Goal: Task Accomplishment & Management: Use online tool/utility

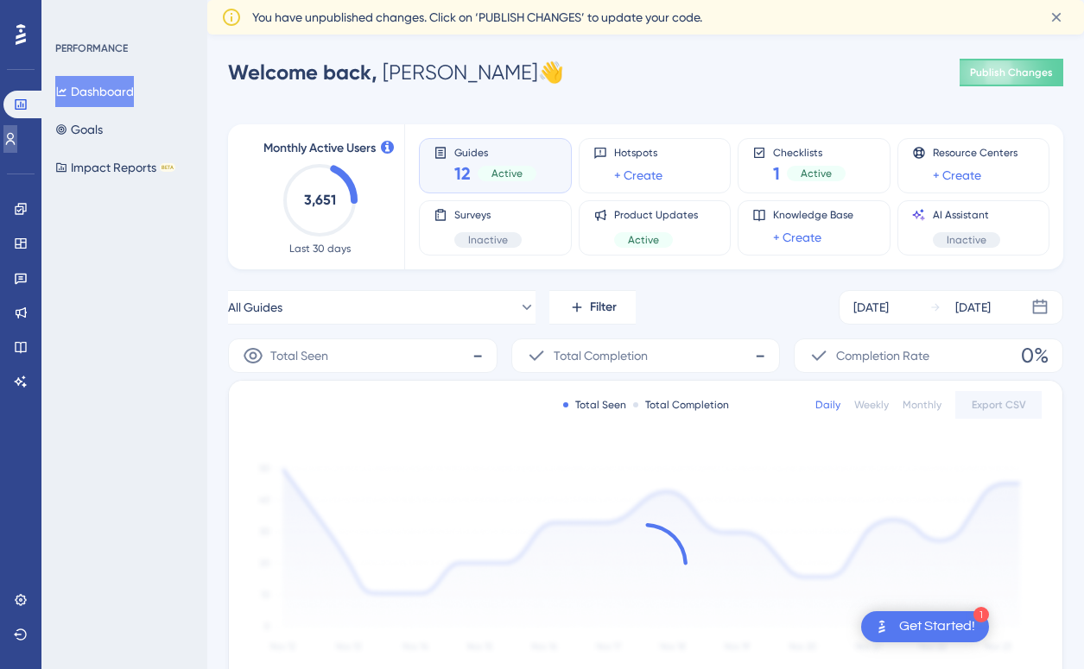
click at [16, 134] on icon at bounding box center [10, 139] width 9 height 12
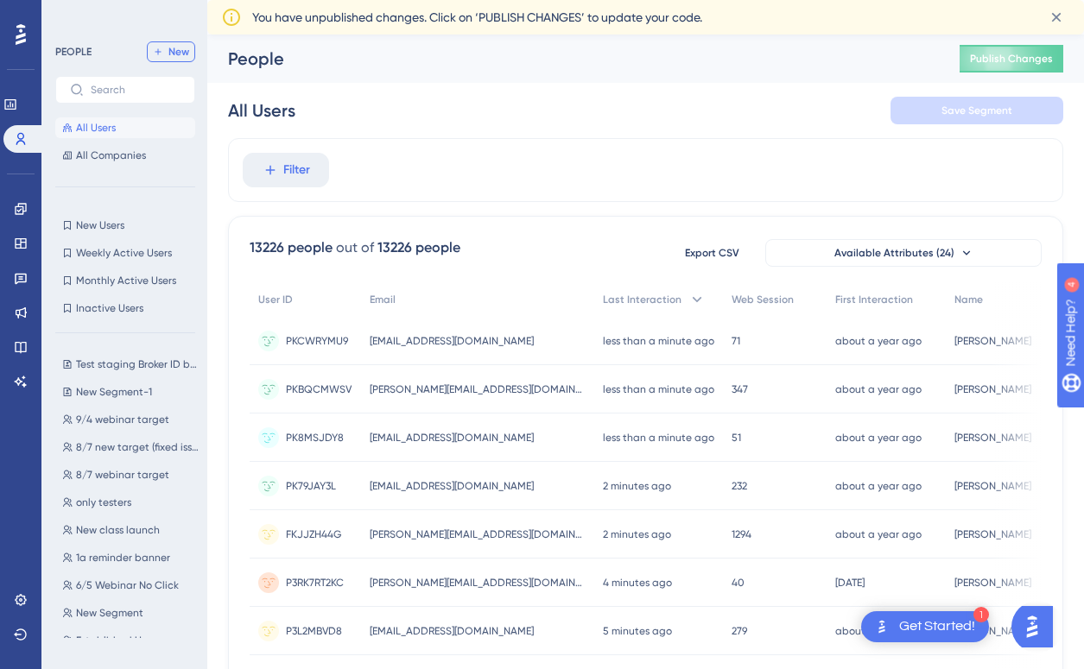
click at [180, 53] on span "New" at bounding box center [178, 52] width 21 height 14
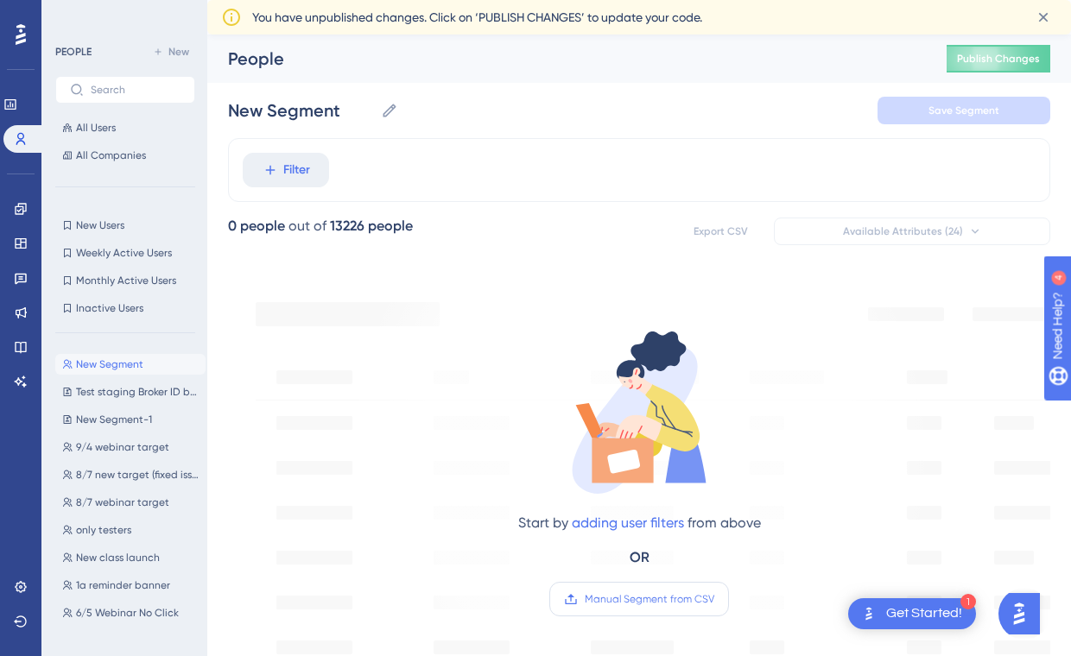
click at [661, 615] on label "Manual Segment from CSV" at bounding box center [639, 599] width 180 height 35
click at [714, 599] on input "Manual Segment from CSV" at bounding box center [714, 599] width 0 height 0
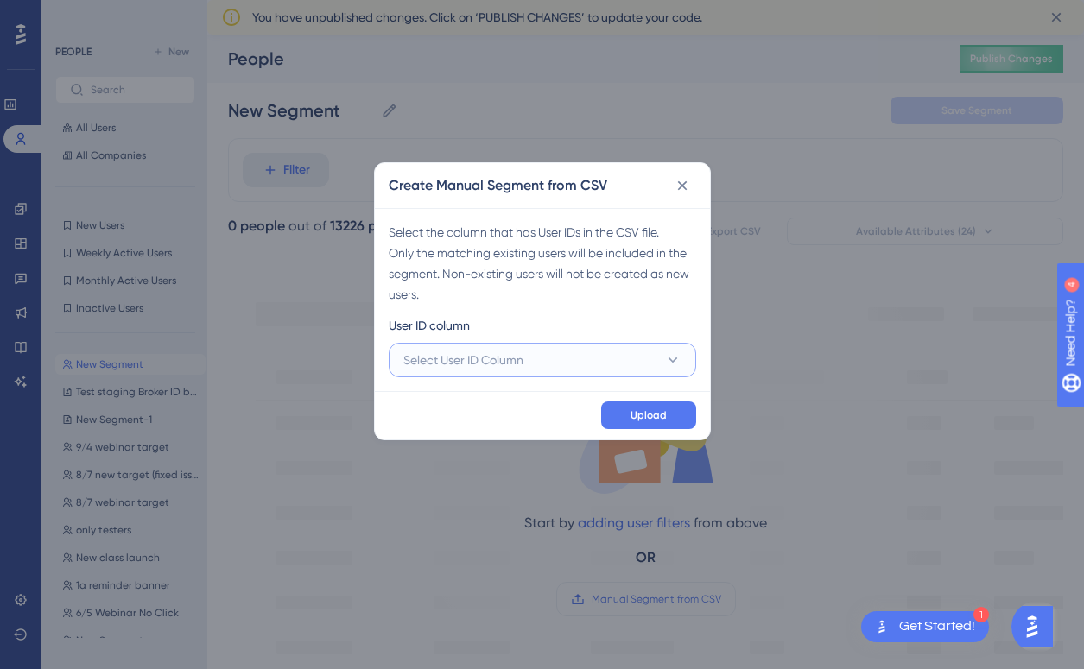
click at [503, 358] on span "Select User ID Column" at bounding box center [463, 360] width 120 height 21
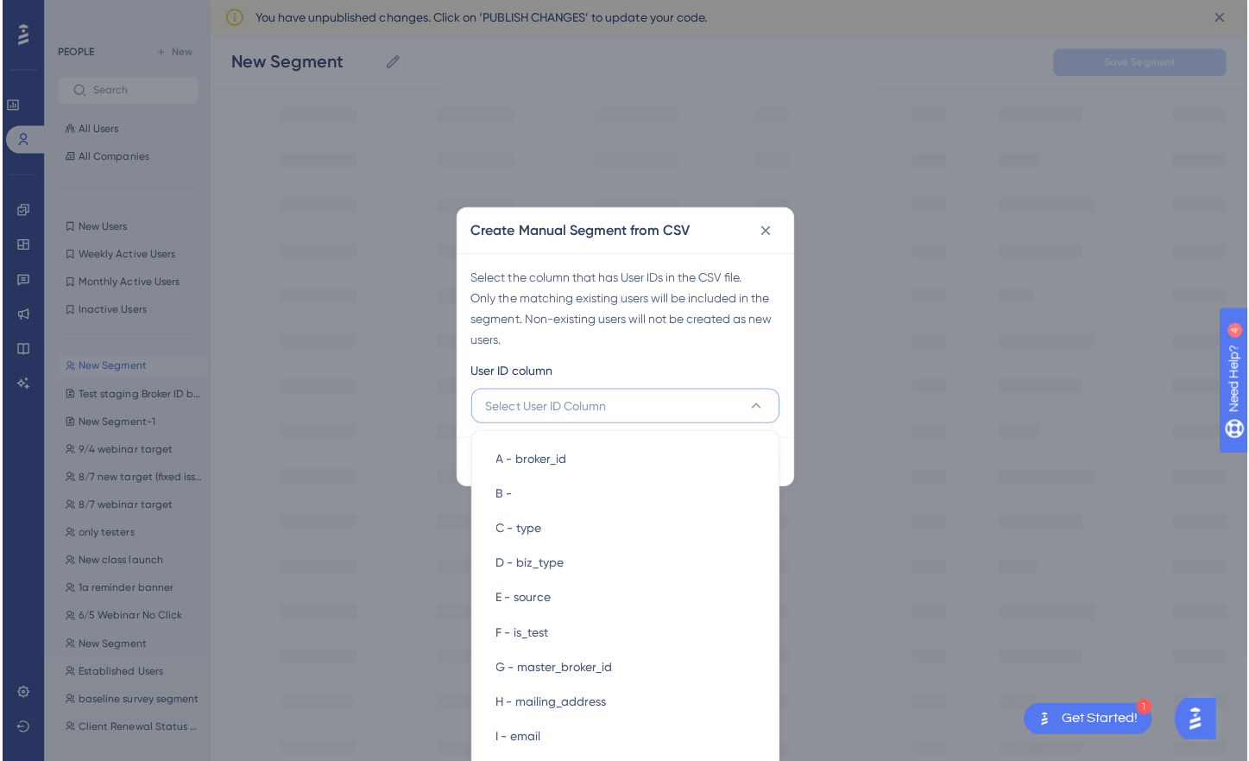
scroll to position [622, 0]
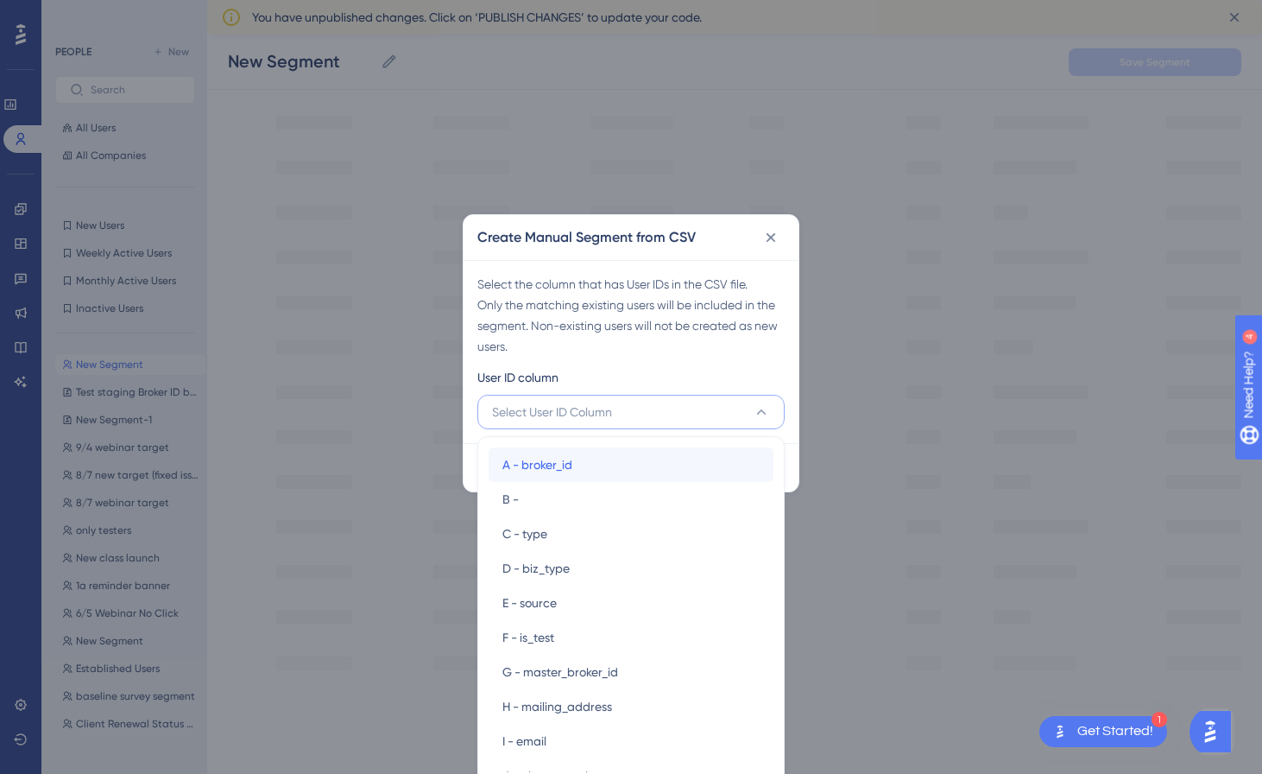
click at [559, 464] on span "A - broker_id" at bounding box center [538, 464] width 70 height 21
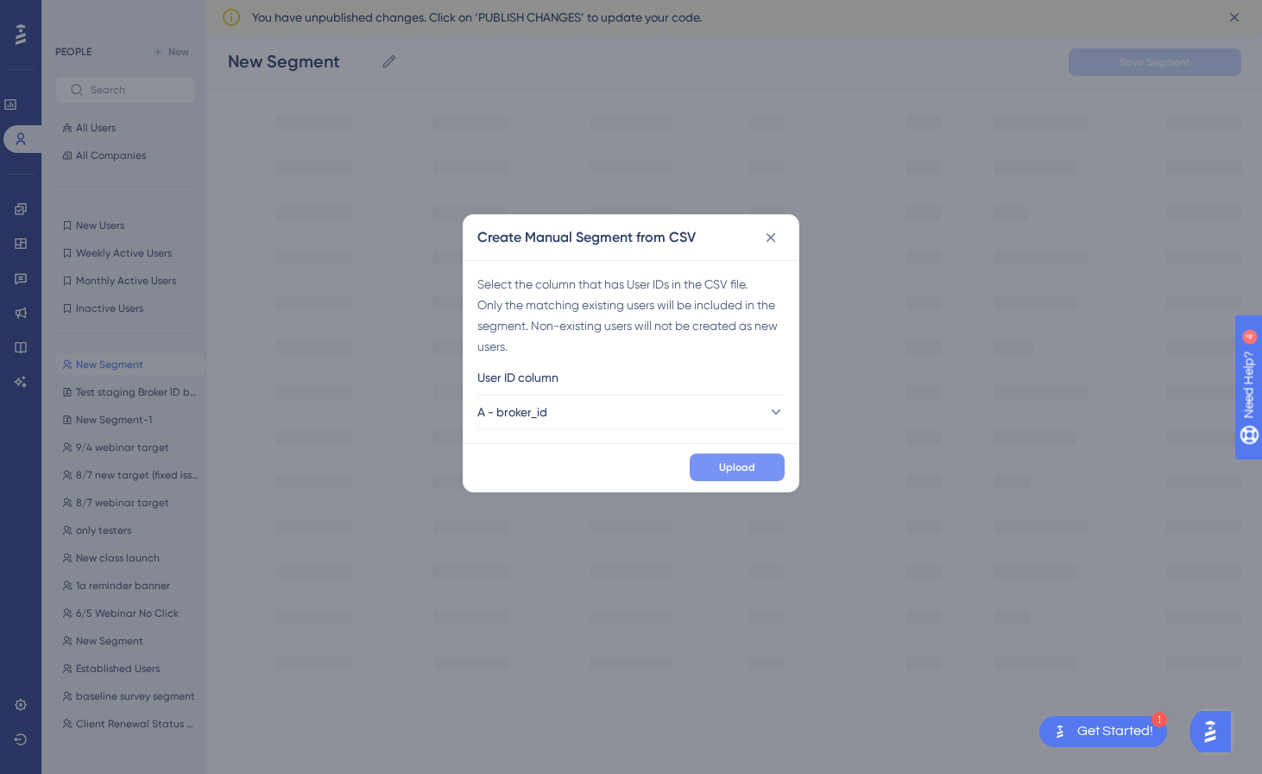
click at [720, 467] on span "Upload" at bounding box center [737, 467] width 36 height 14
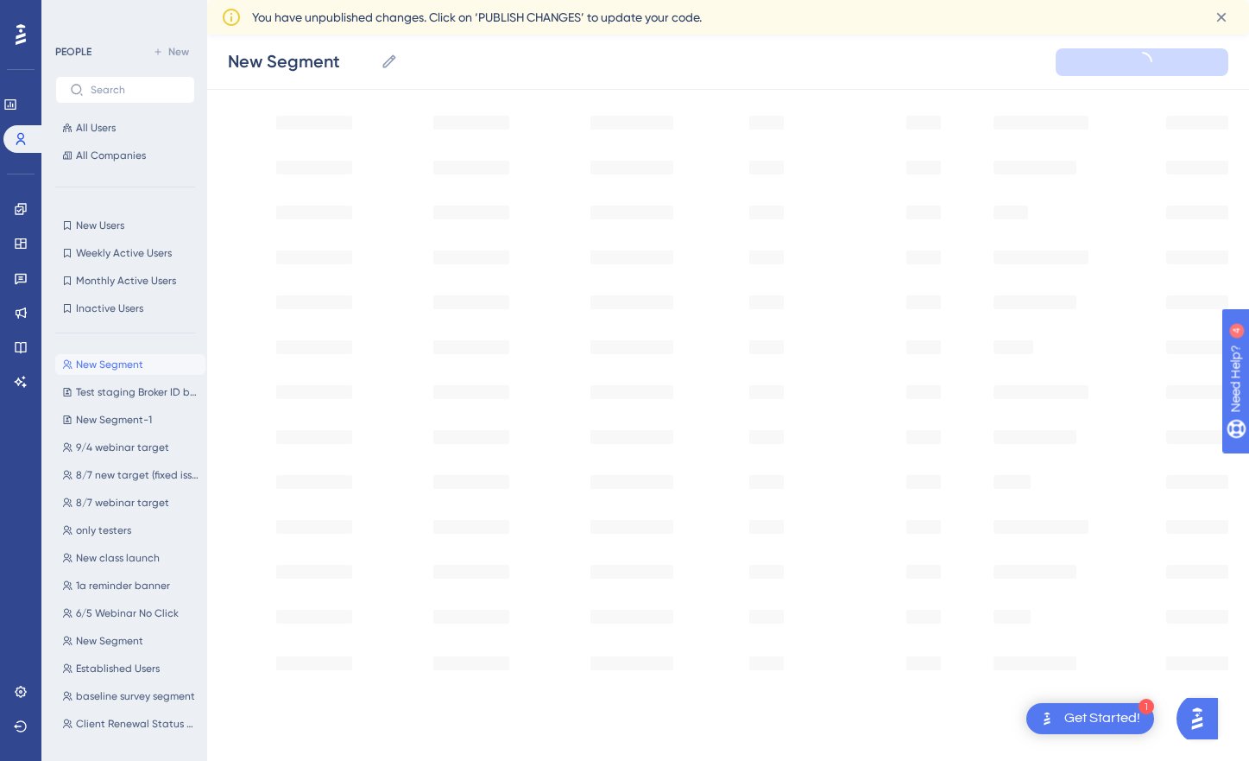
type input "New Segment-2"
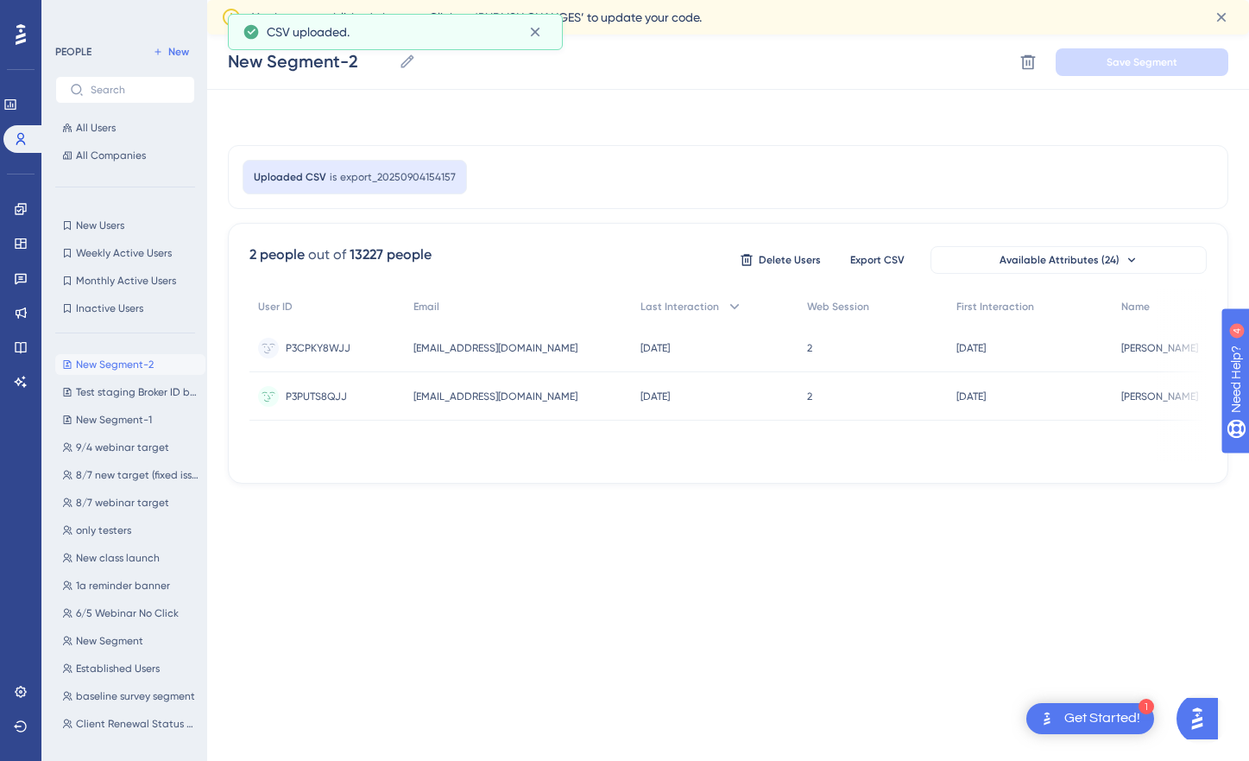
scroll to position [0, 0]
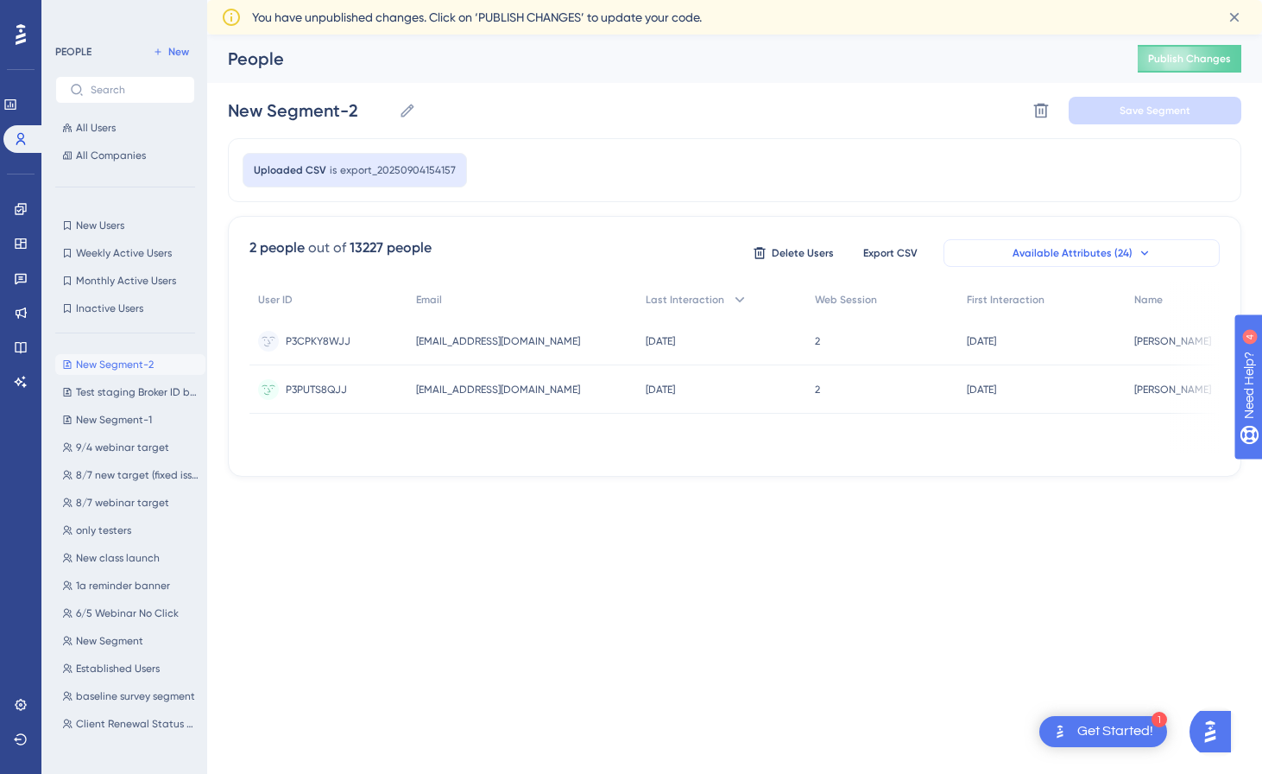
click at [1083, 249] on button "Available Attributes (24)" at bounding box center [1082, 253] width 276 height 28
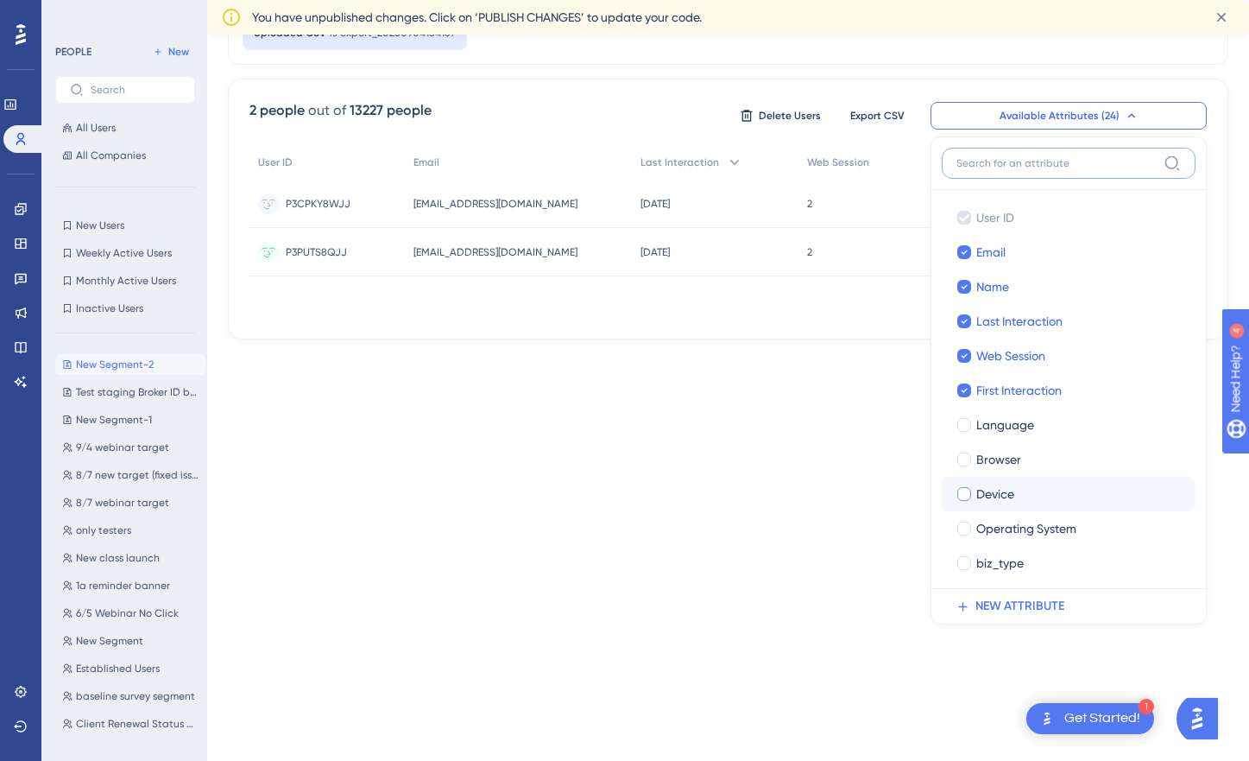
scroll to position [452, 0]
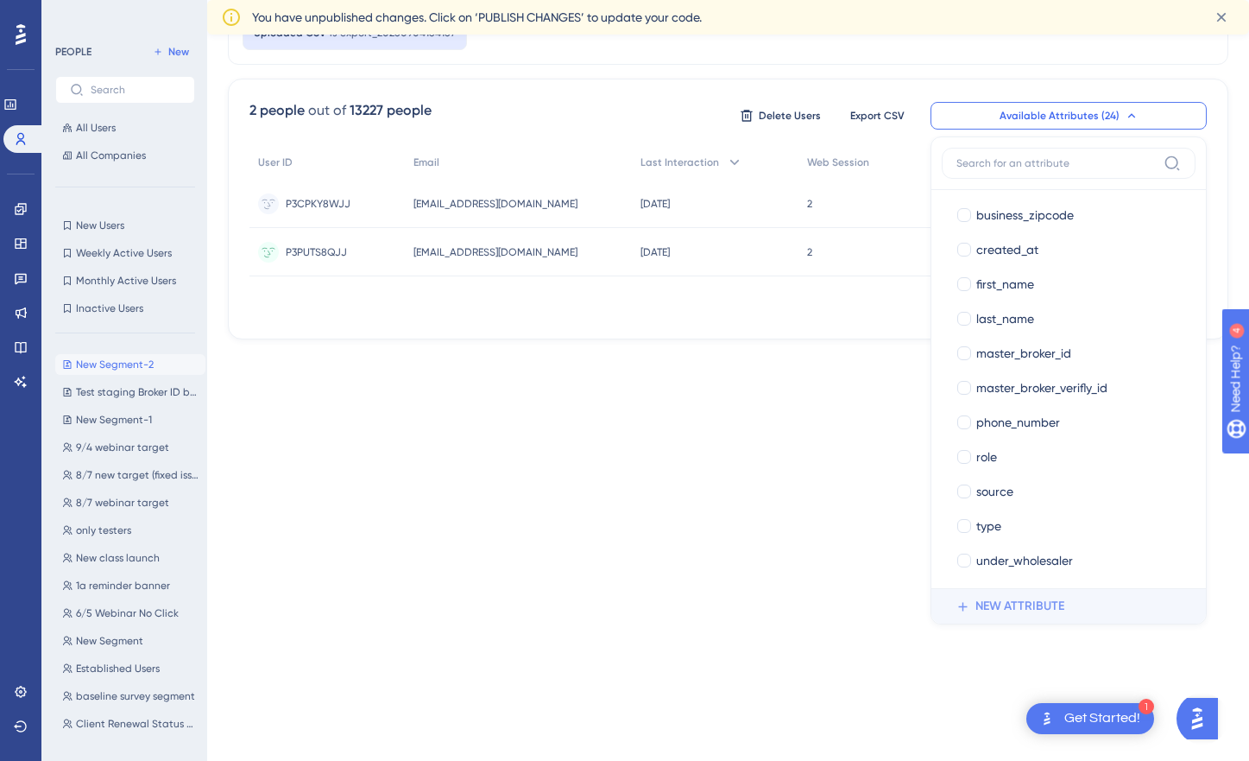
click at [1022, 606] on span "NEW ATTRIBUTE" at bounding box center [1020, 606] width 89 height 21
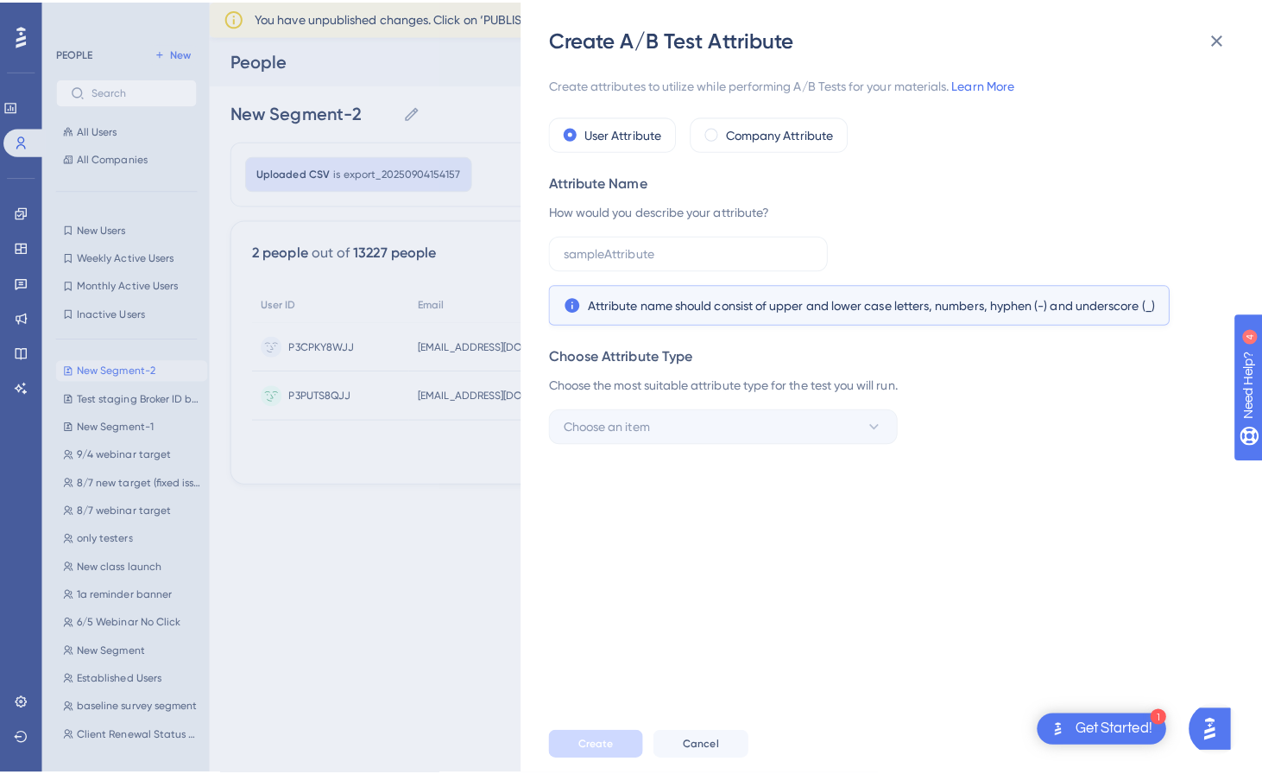
scroll to position [0, 0]
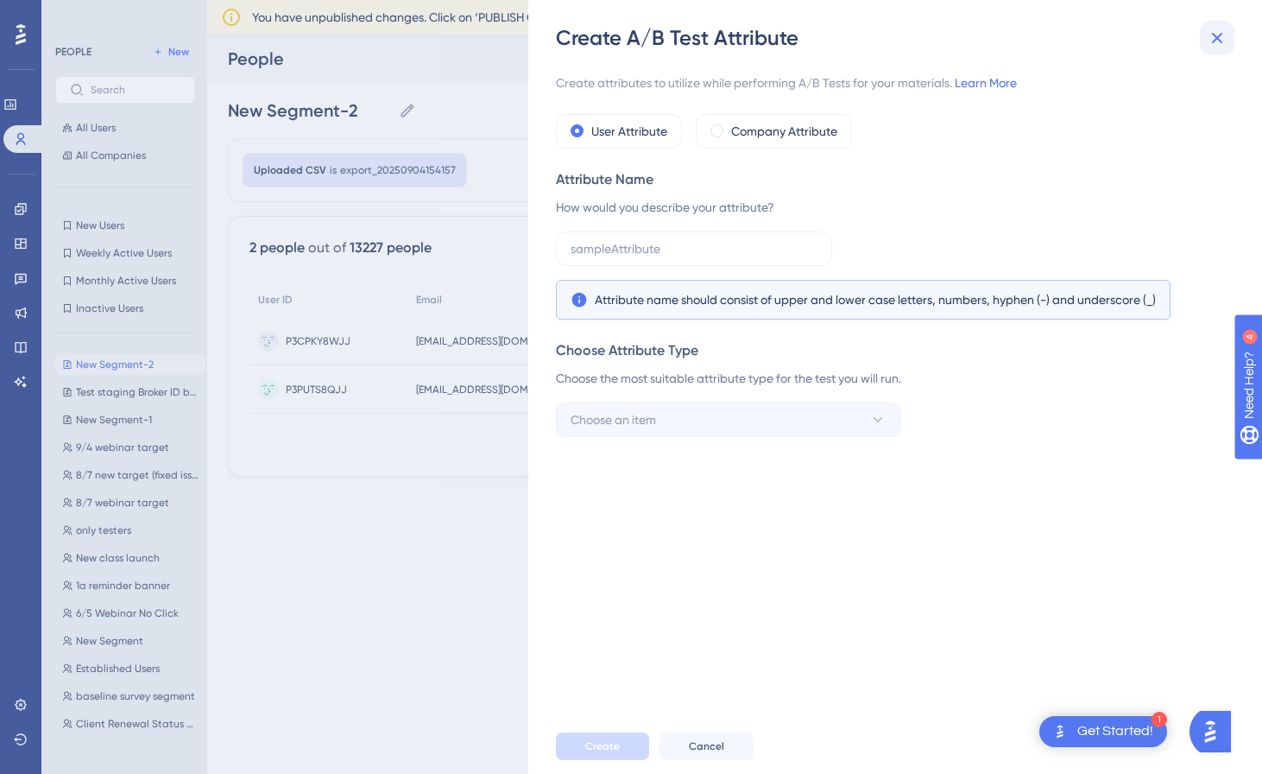
click at [1083, 35] on icon at bounding box center [1217, 38] width 21 height 21
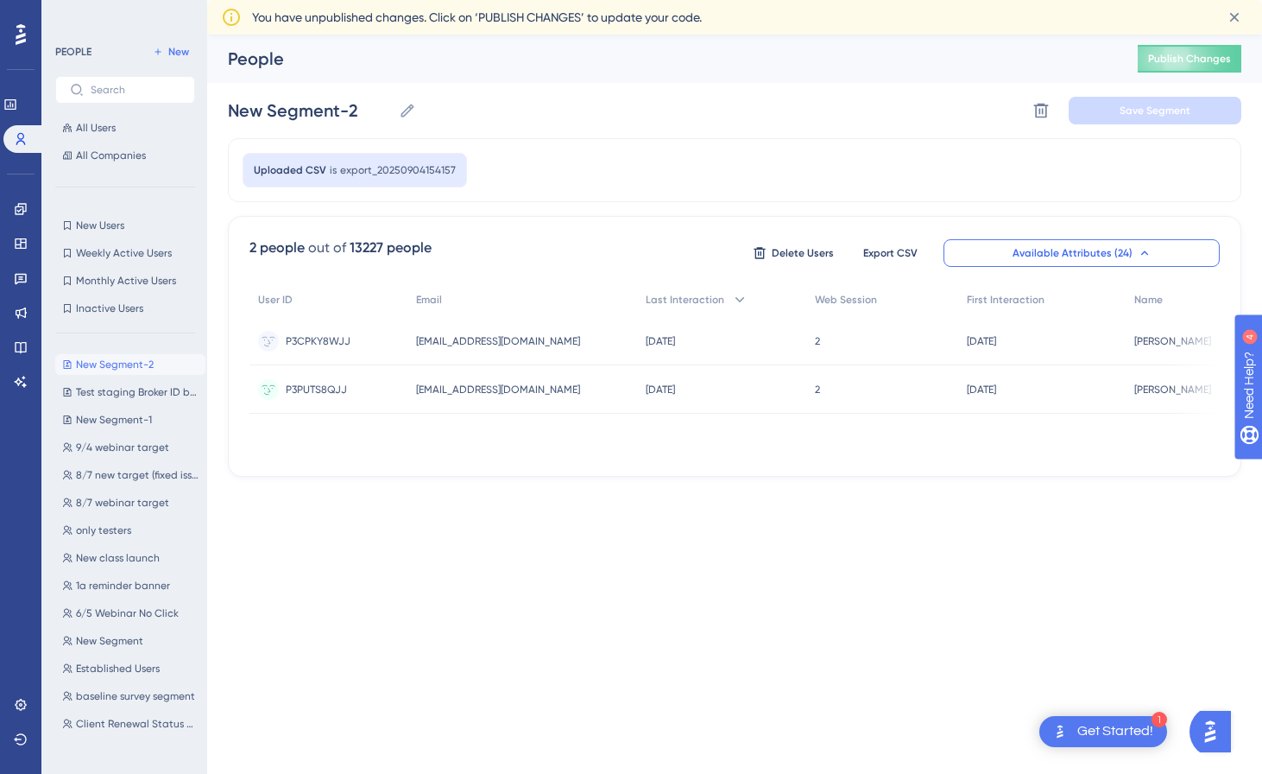
click at [1083, 254] on span "Available Attributes (24)" at bounding box center [1073, 253] width 120 height 14
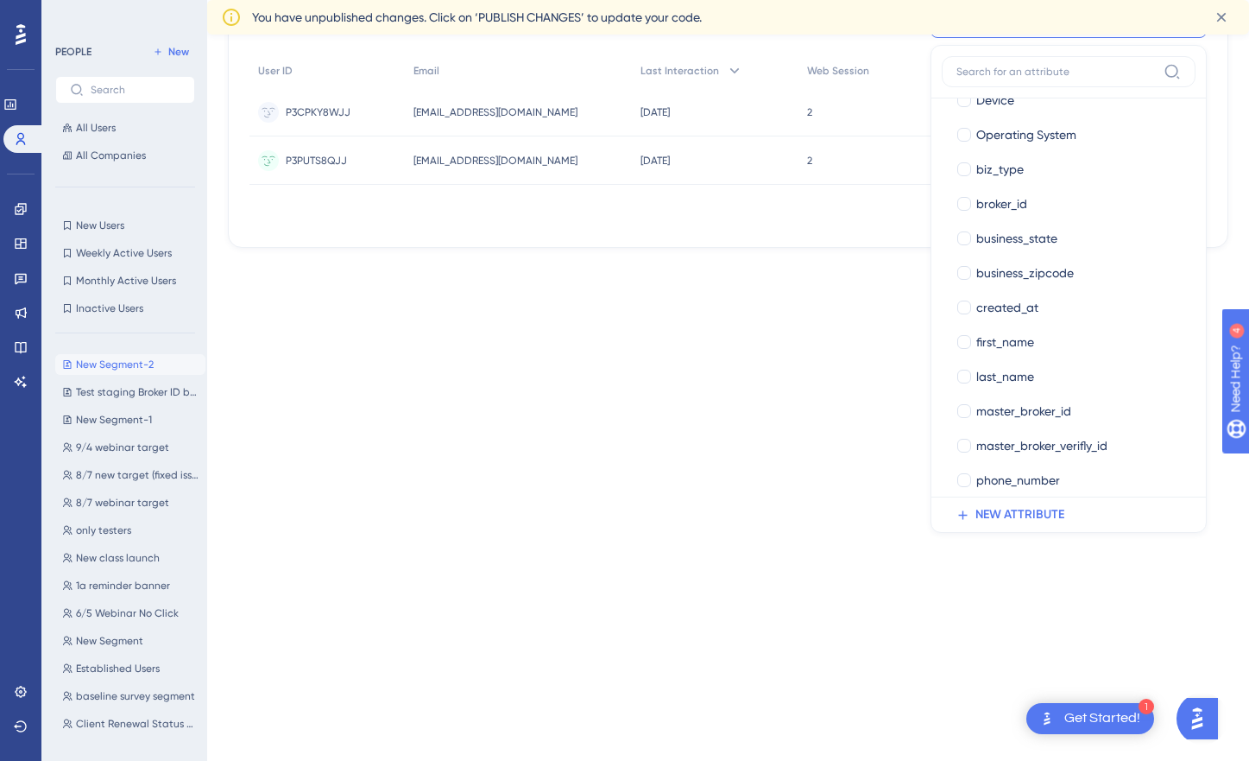
scroll to position [279, 0]
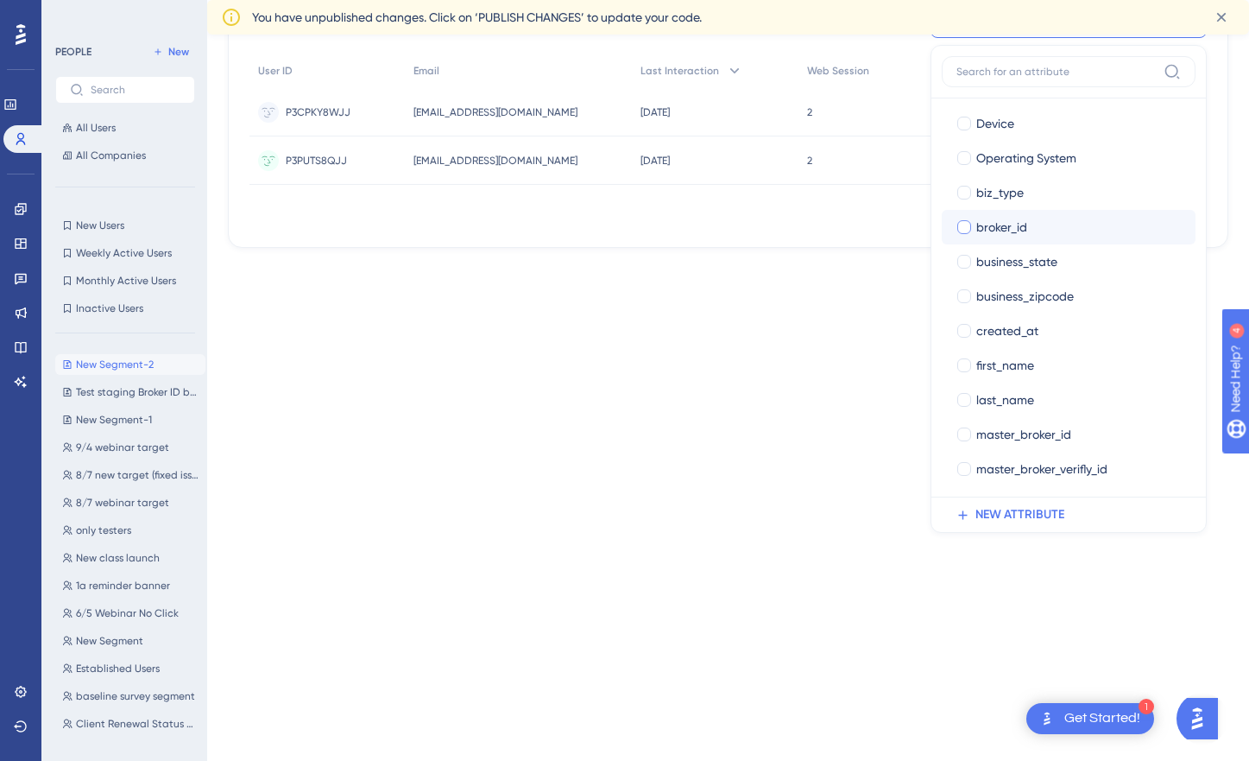
click at [985, 224] on span "broker_id" at bounding box center [1002, 227] width 51 height 21
checkbox input "true"
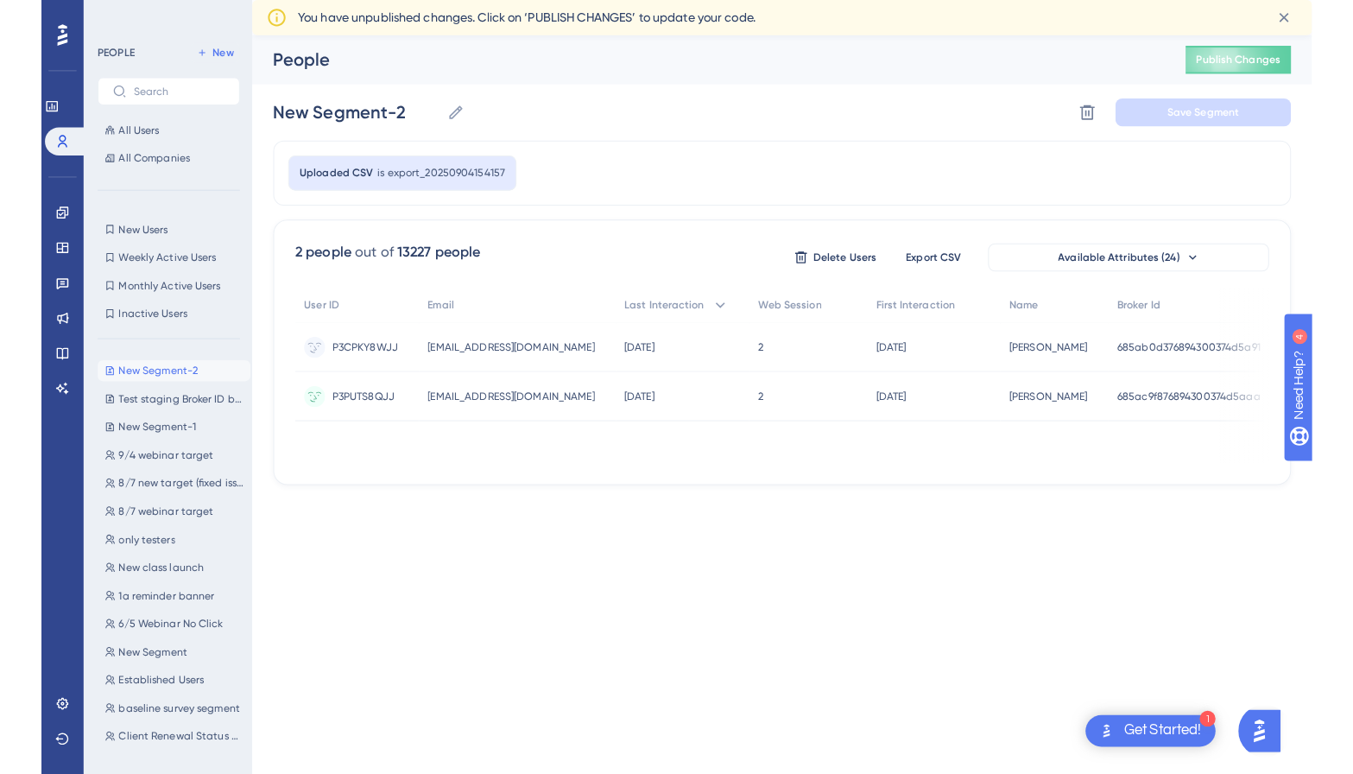
scroll to position [0, 0]
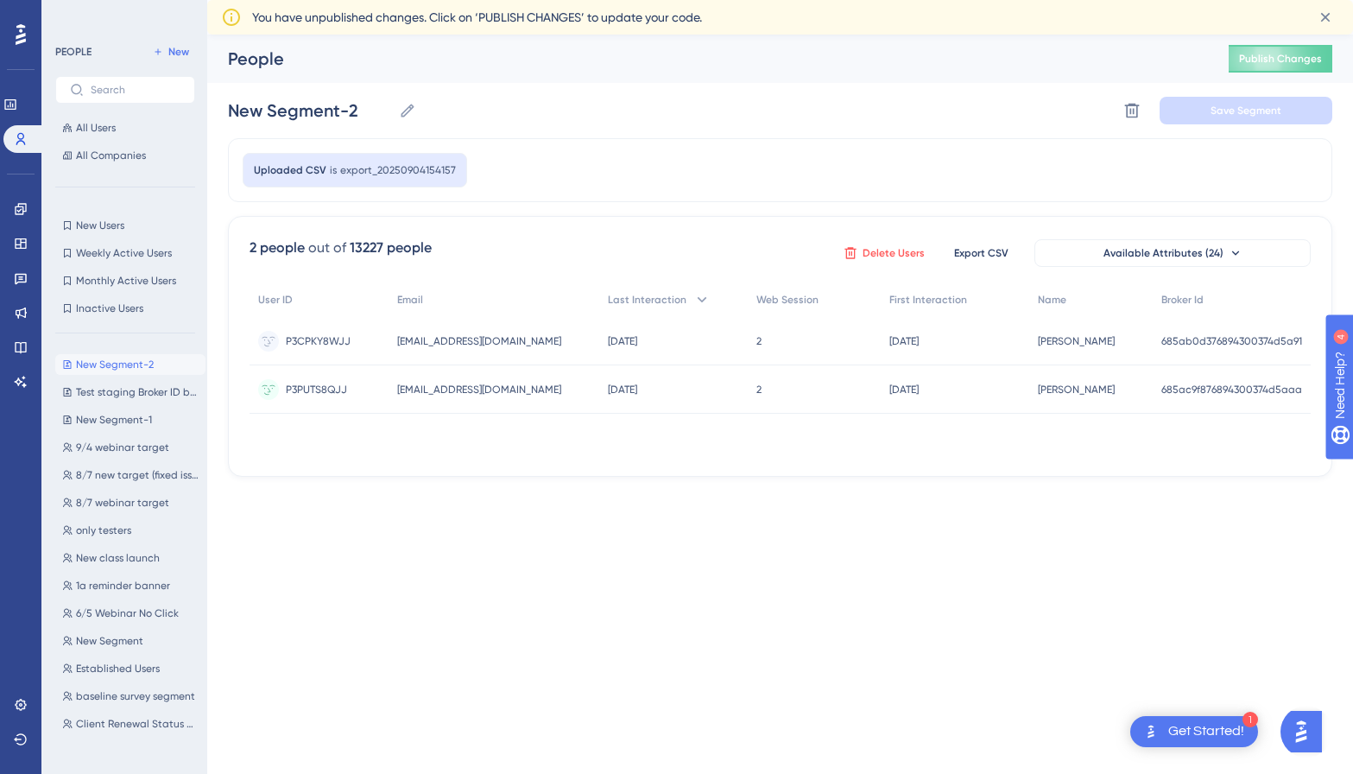
click at [869, 246] on span "Delete Users" at bounding box center [894, 253] width 62 height 14
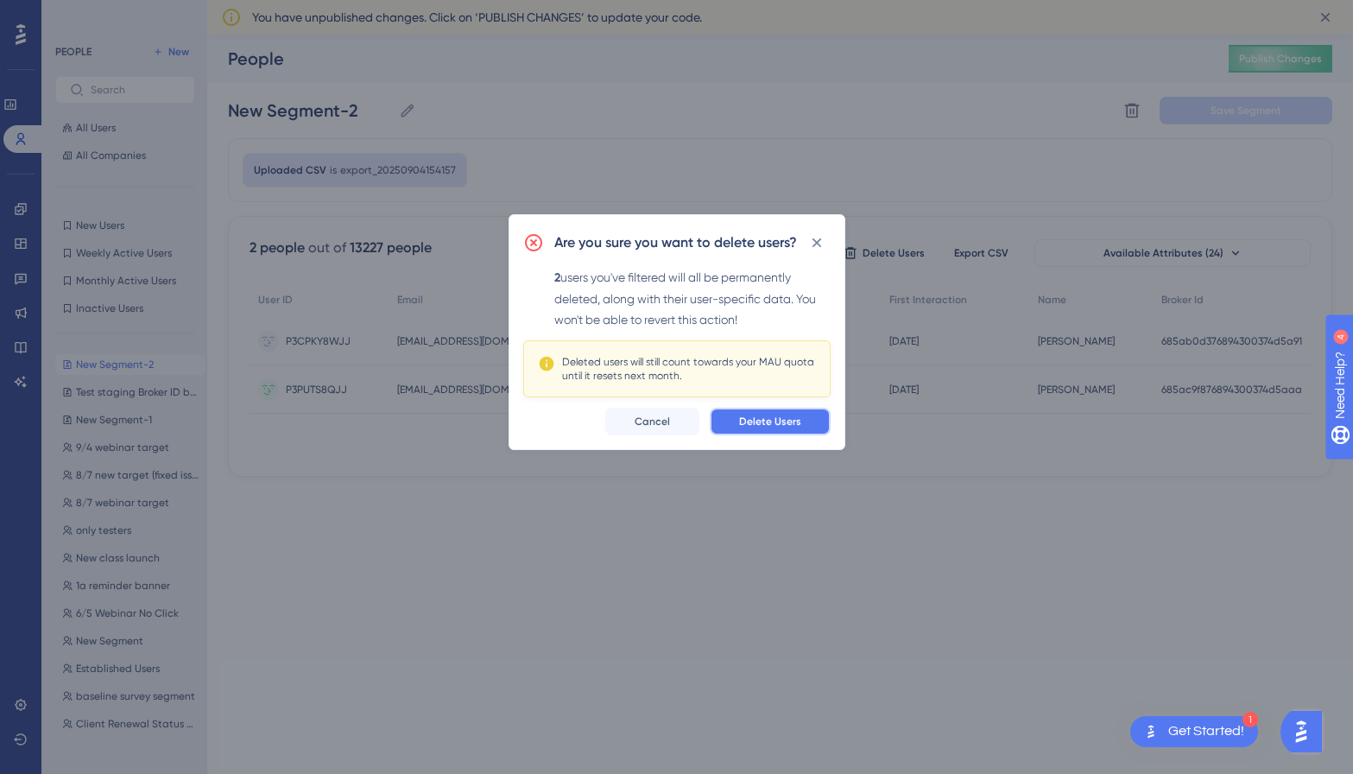
click at [775, 412] on button "Delete Users" at bounding box center [770, 422] width 121 height 28
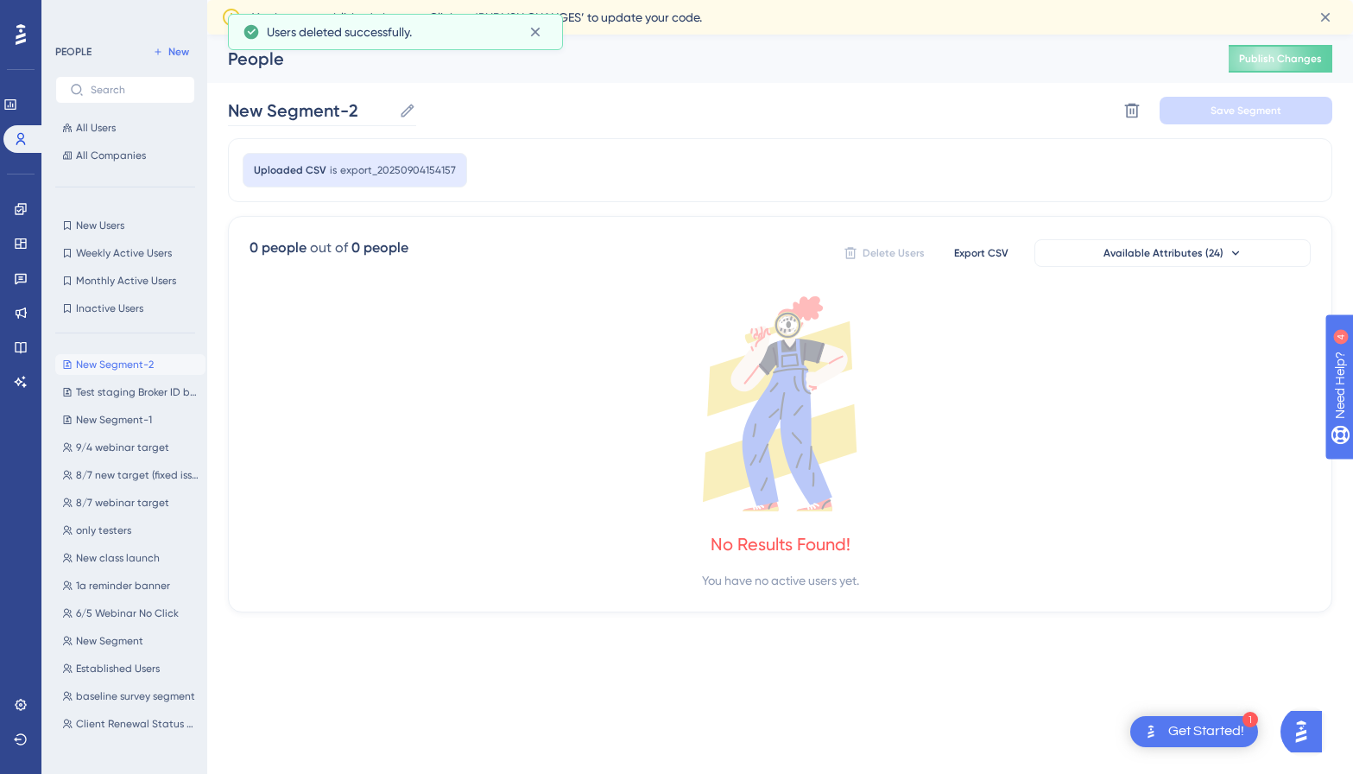
click at [402, 114] on icon at bounding box center [407, 110] width 17 height 17
click at [392, 114] on input "New Segment-2" at bounding box center [310, 110] width 164 height 24
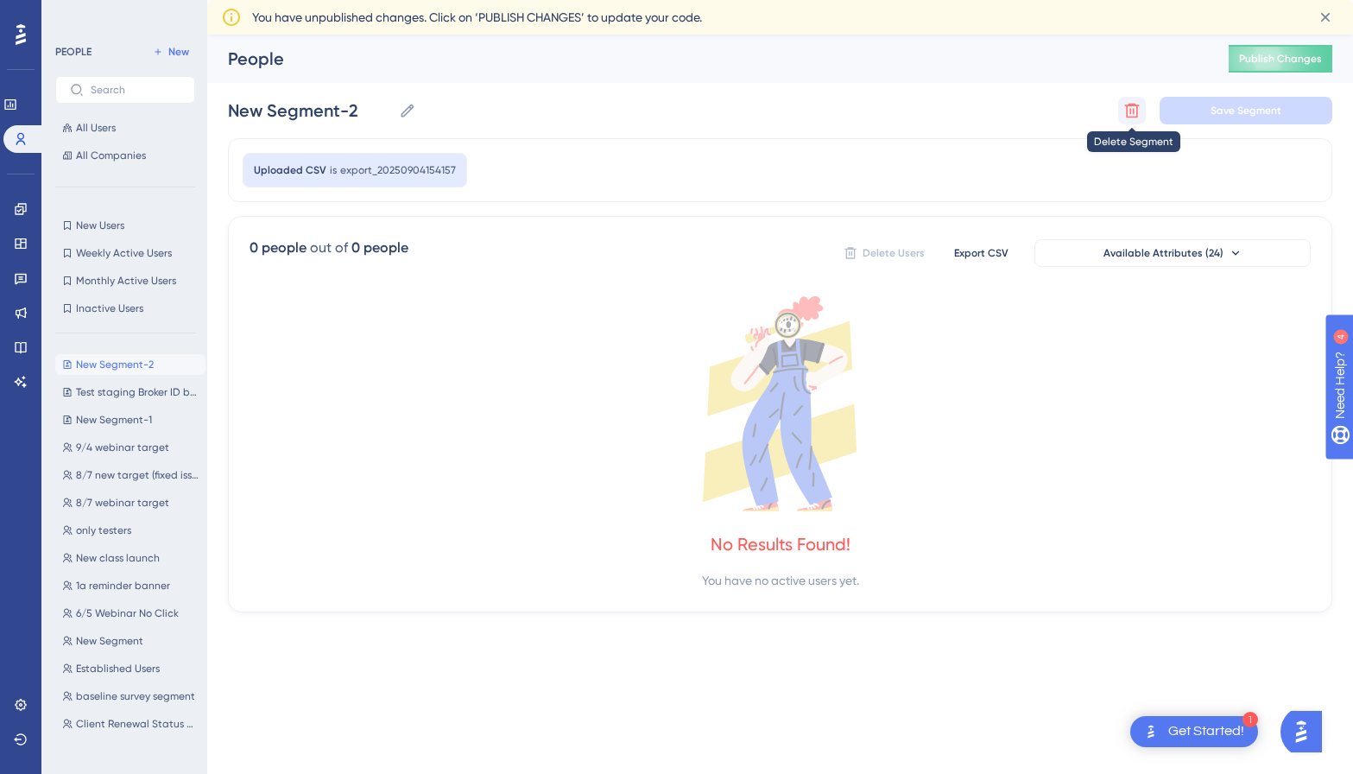
click at [1083, 108] on icon at bounding box center [1132, 111] width 15 height 15
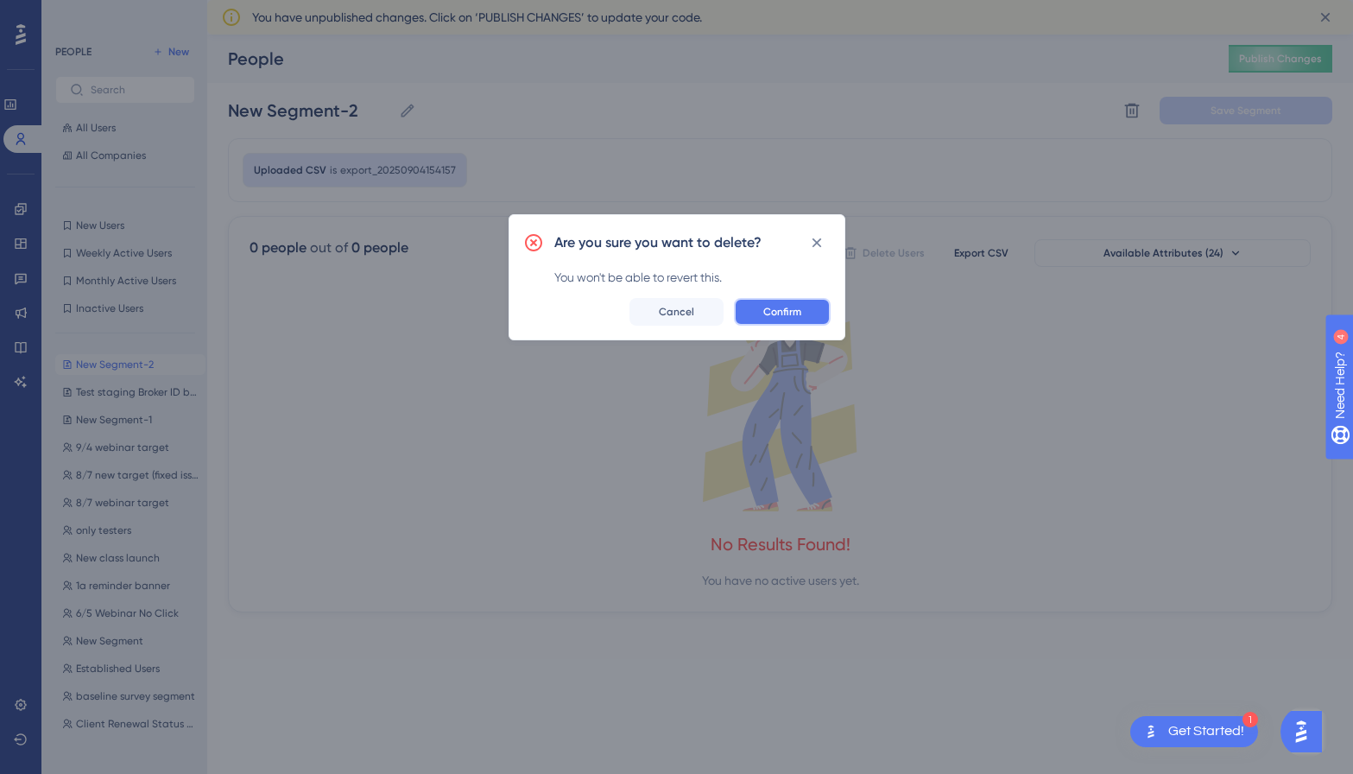
click at [787, 313] on span "Confirm" at bounding box center [782, 312] width 38 height 14
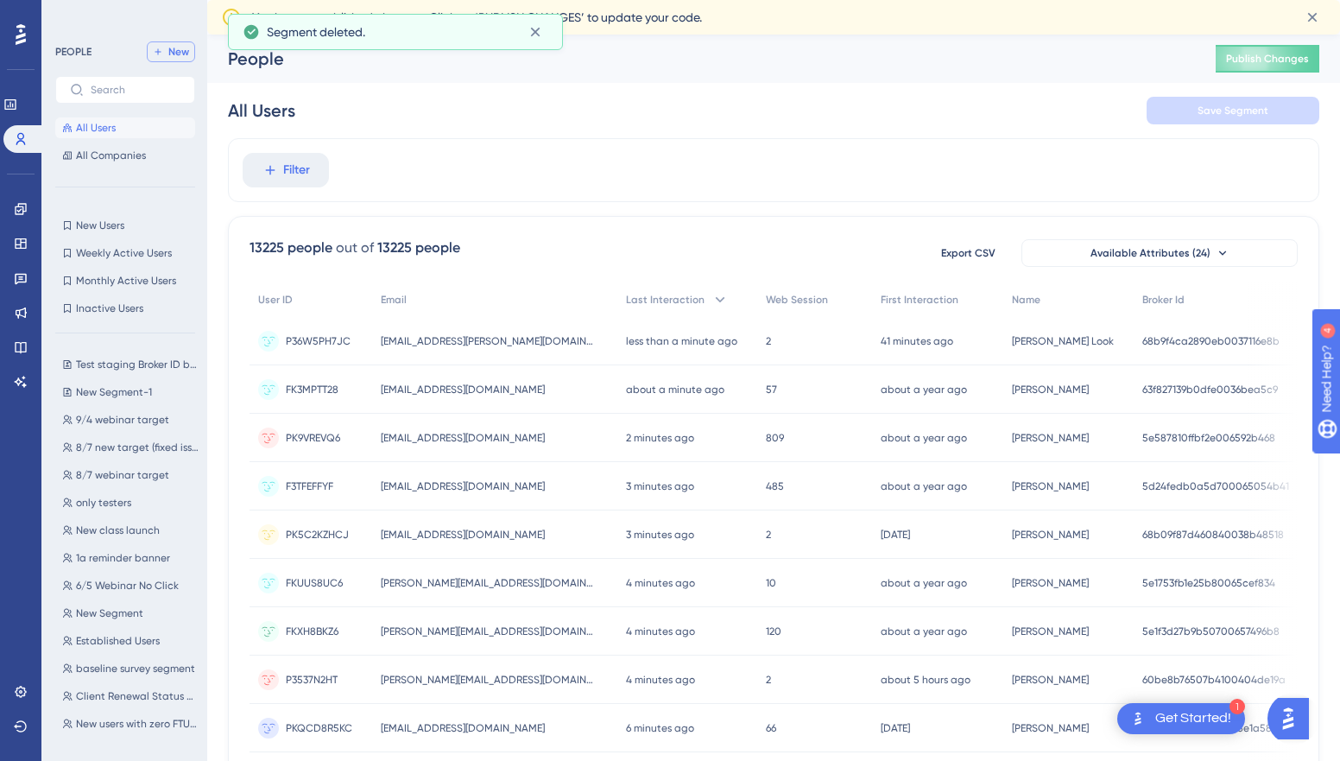
click at [182, 54] on span "New" at bounding box center [178, 52] width 21 height 14
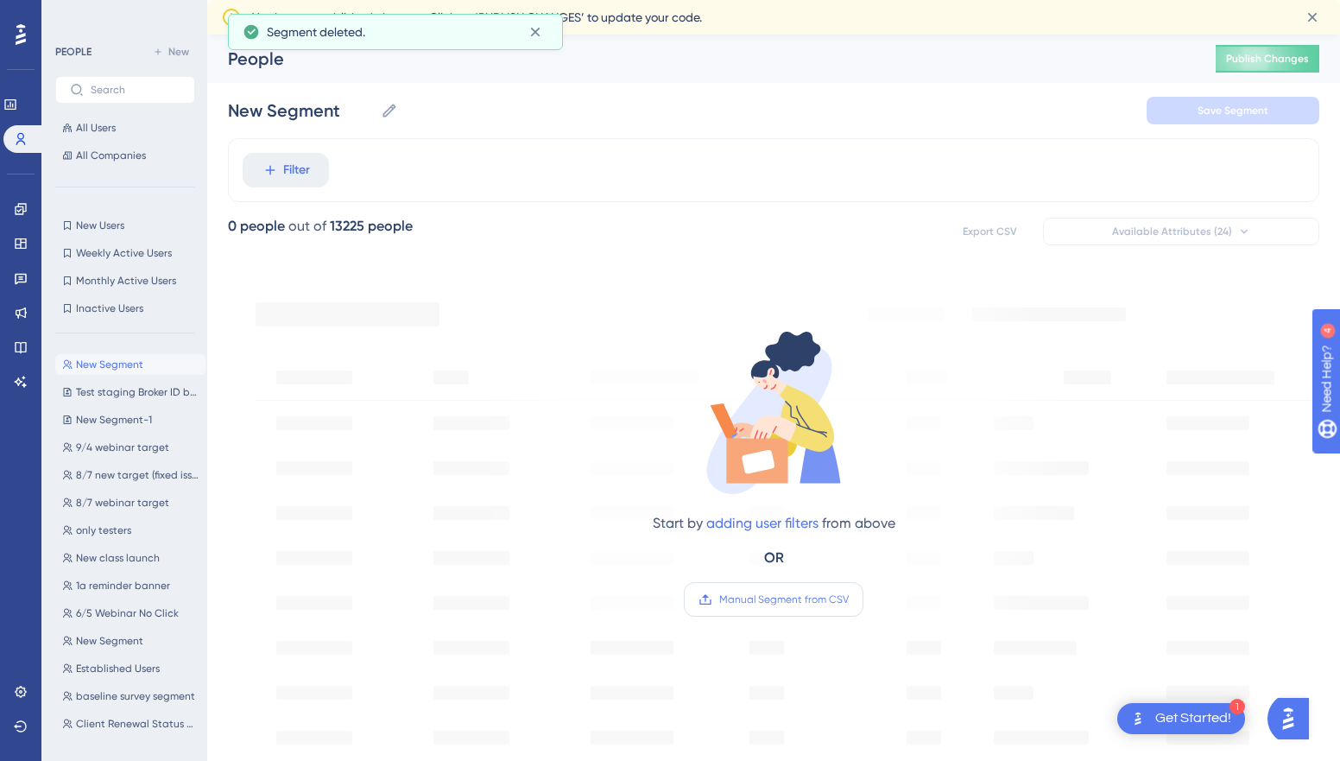
click at [775, 605] on span "Manual Segment from CSV" at bounding box center [784, 599] width 130 height 14
click at [849, 599] on input "Manual Segment from CSV" at bounding box center [849, 599] width 0 height 0
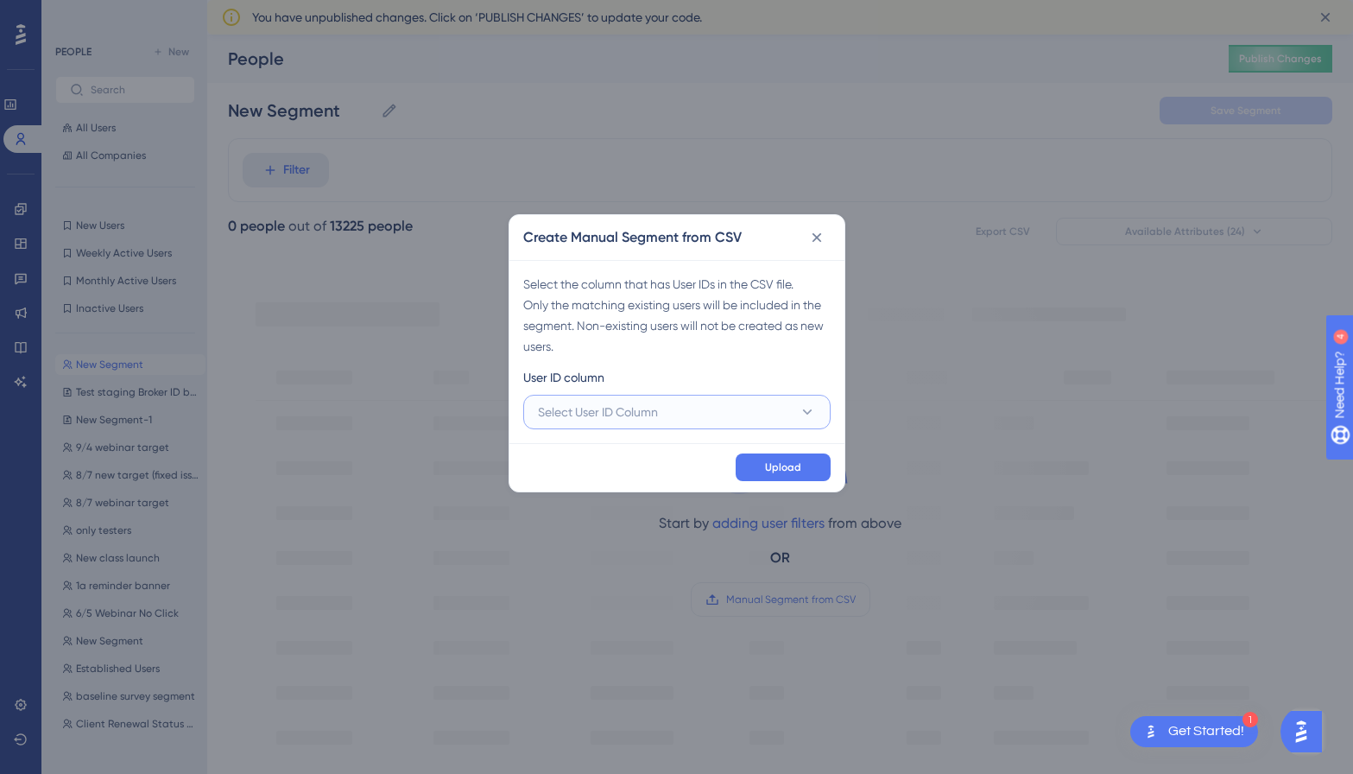
click at [616, 414] on span "Select User ID Column" at bounding box center [598, 412] width 120 height 21
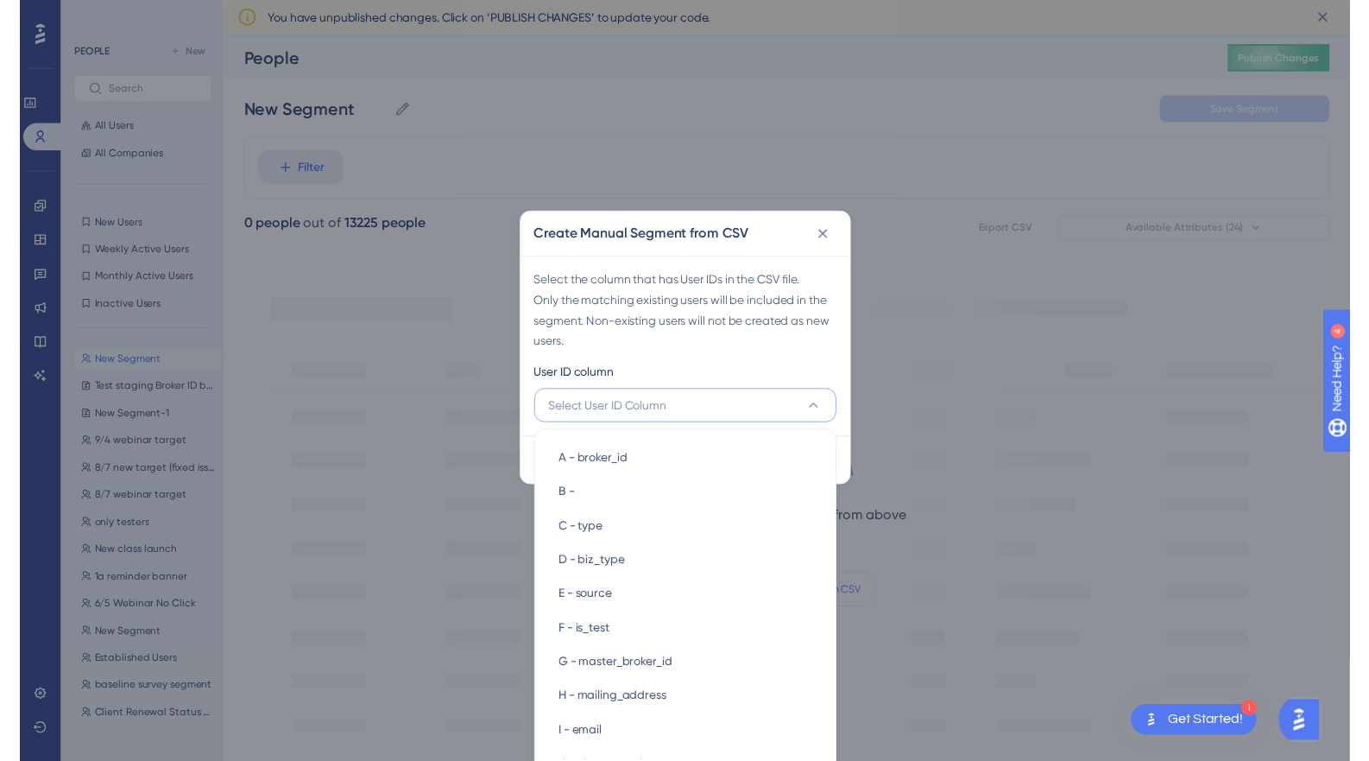
scroll to position [22, 0]
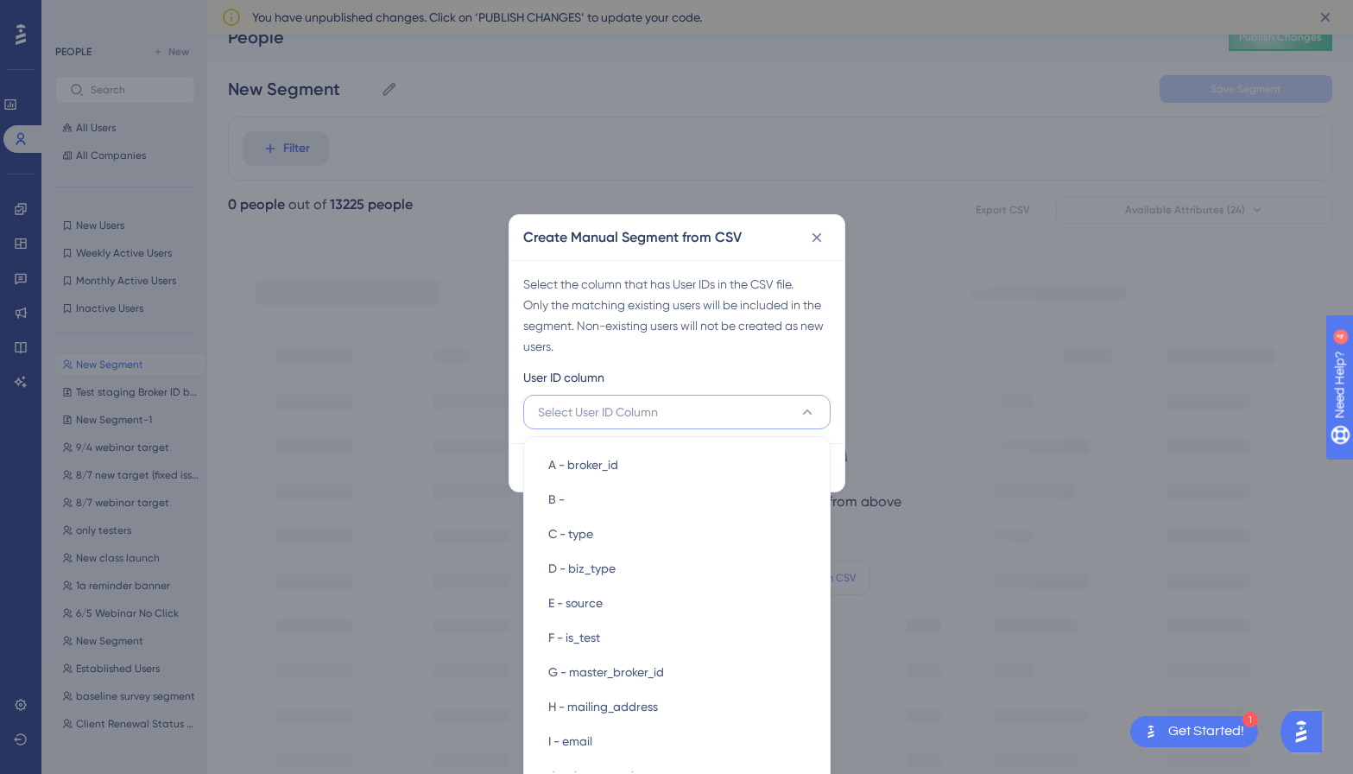
click at [655, 365] on div "Select the column that has User IDs in the CSV file. Only the matching existing…" at bounding box center [676, 351] width 335 height 183
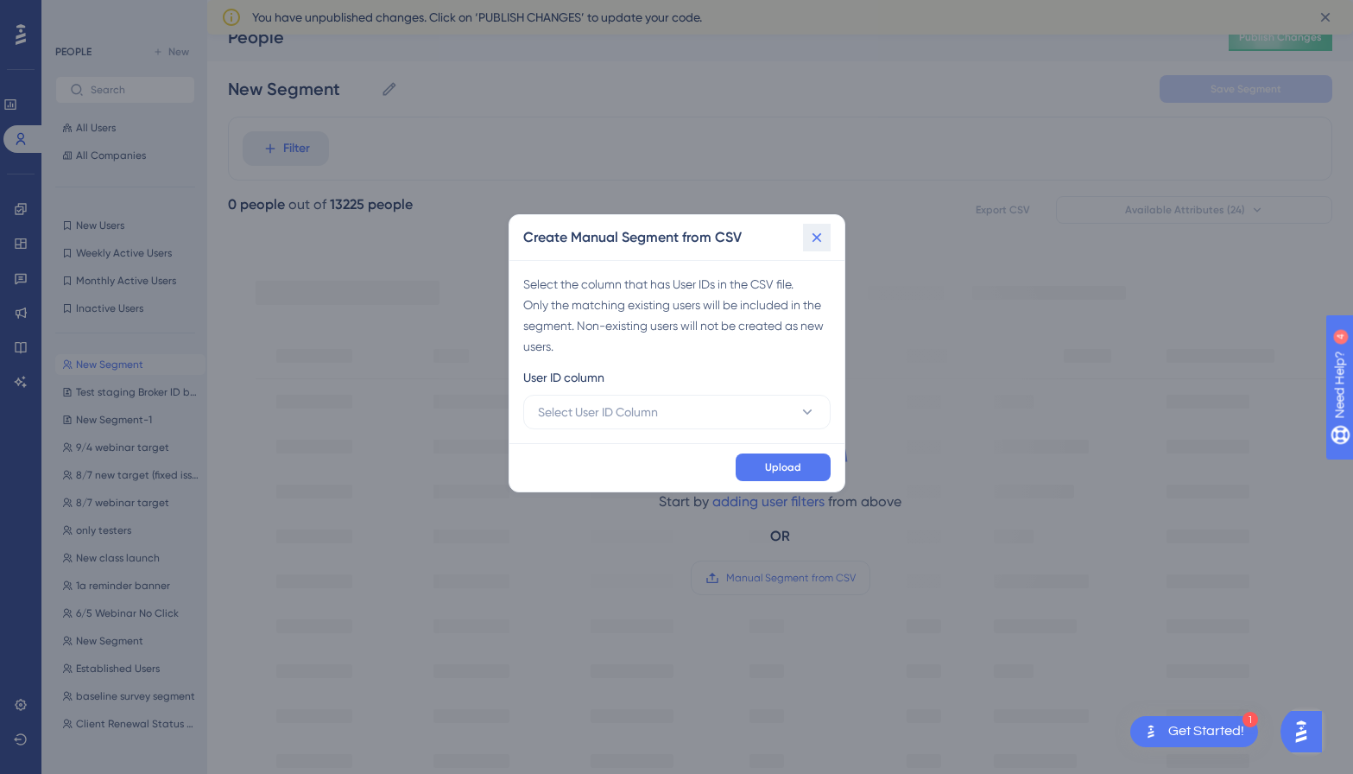
click at [811, 231] on icon at bounding box center [816, 237] width 17 height 17
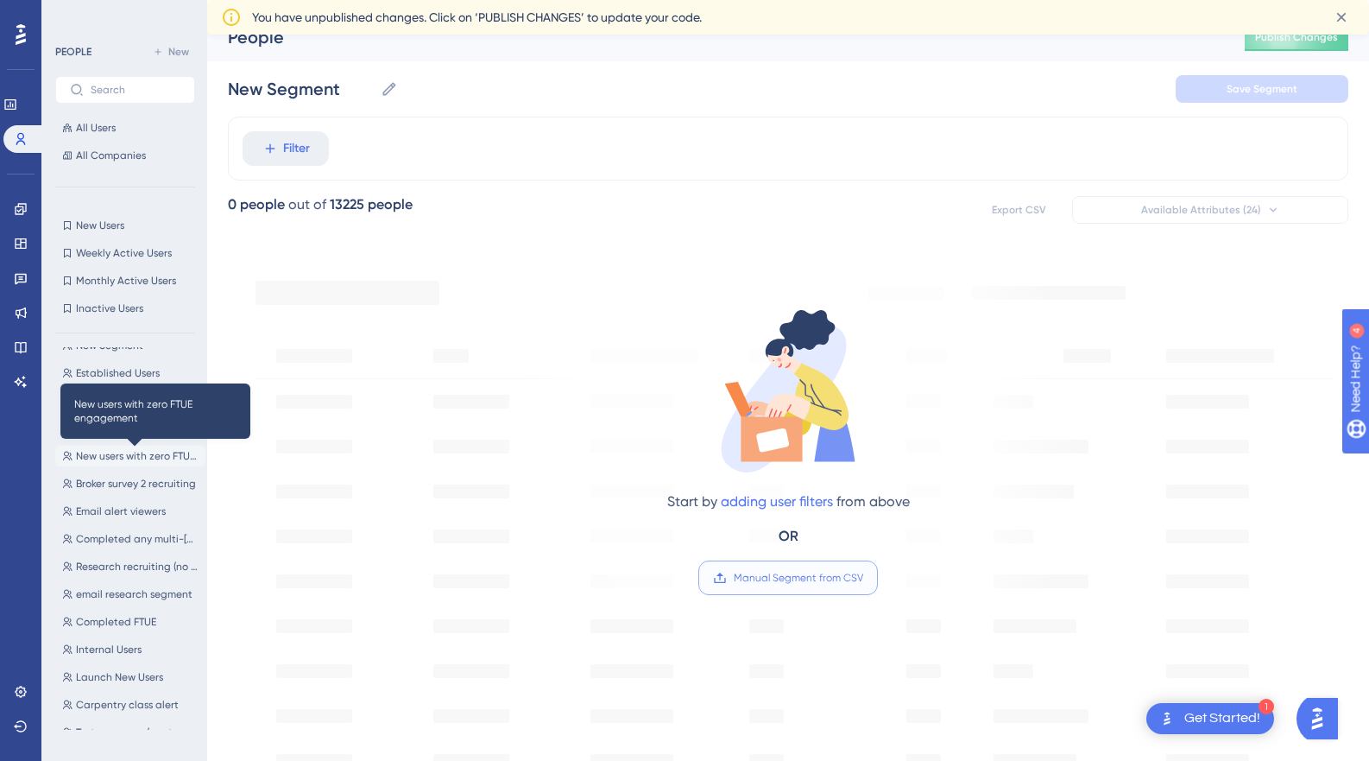
scroll to position [0, 0]
